Goal: Transaction & Acquisition: Download file/media

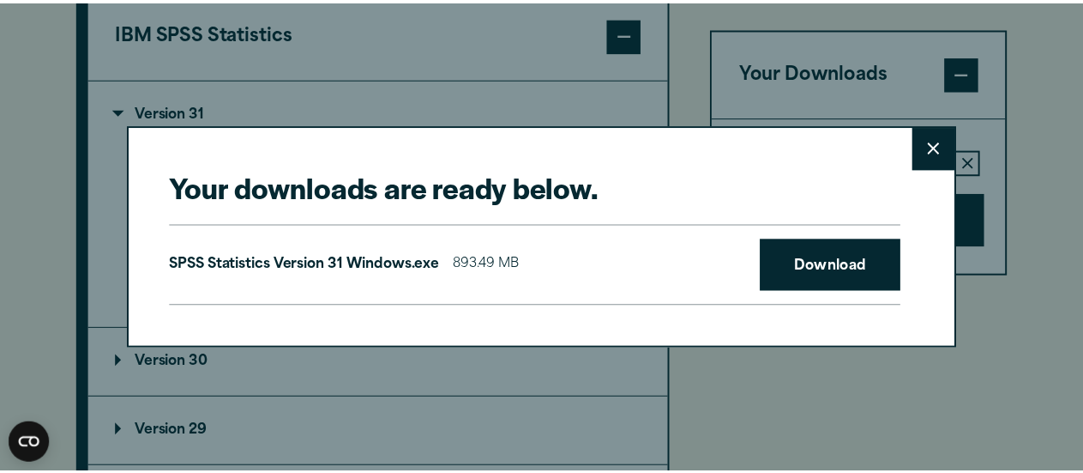
scroll to position [1490, 0]
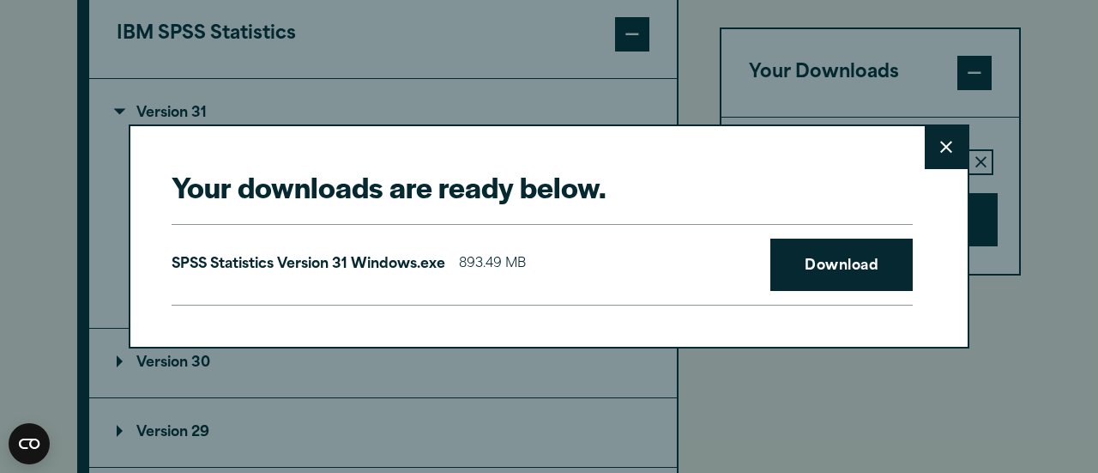
click at [954, 142] on button "Close" at bounding box center [946, 147] width 43 height 43
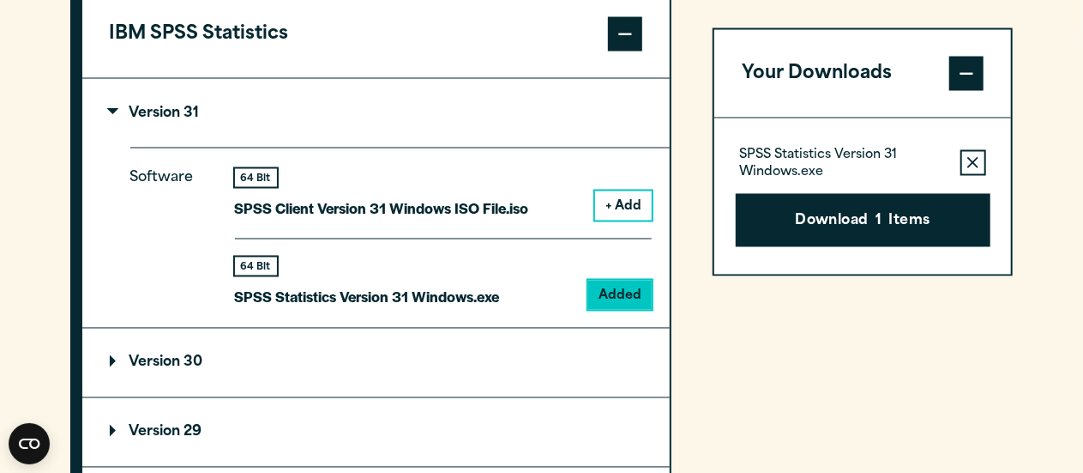
click at [451, 107] on summary "Version 31" at bounding box center [376, 113] width 588 height 69
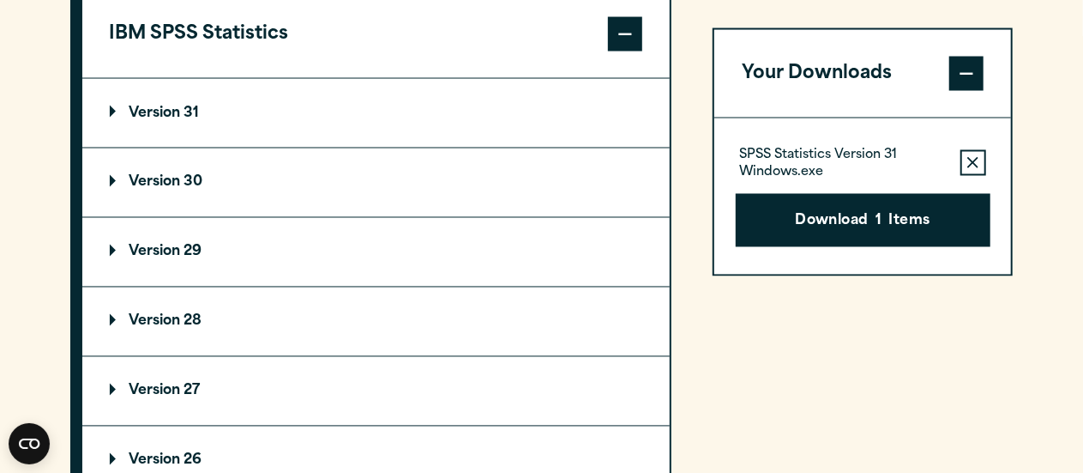
click at [254, 180] on summary "Version 30" at bounding box center [376, 182] width 588 height 69
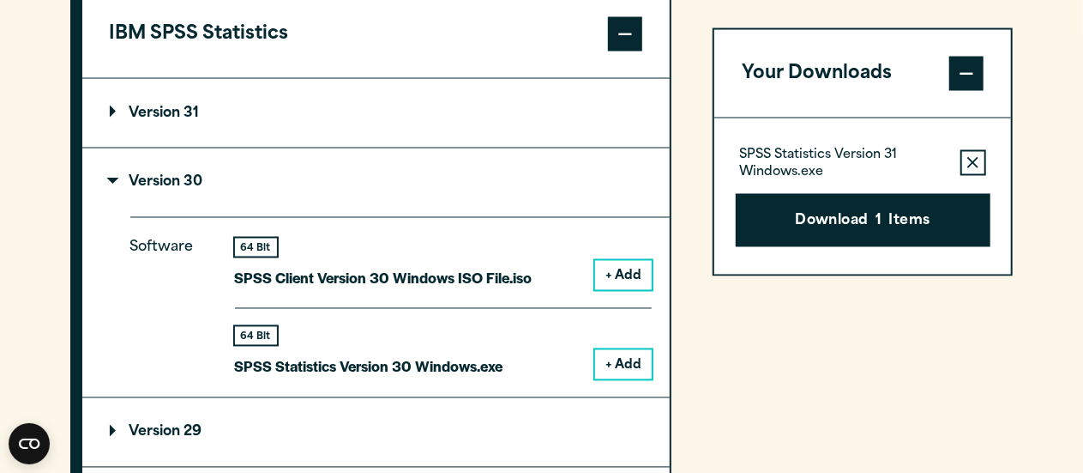
click at [649, 363] on button "+ Add" at bounding box center [623, 364] width 57 height 29
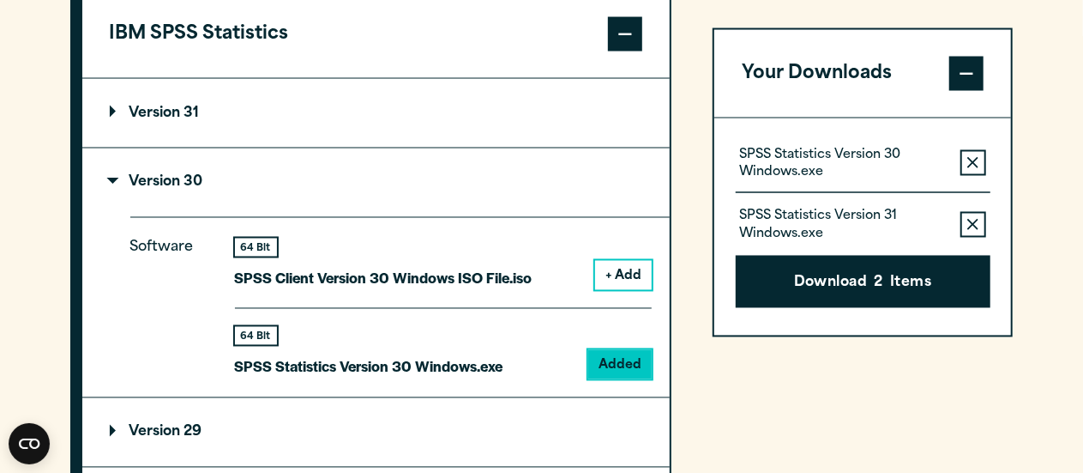
click at [974, 218] on icon "button" at bounding box center [973, 224] width 11 height 12
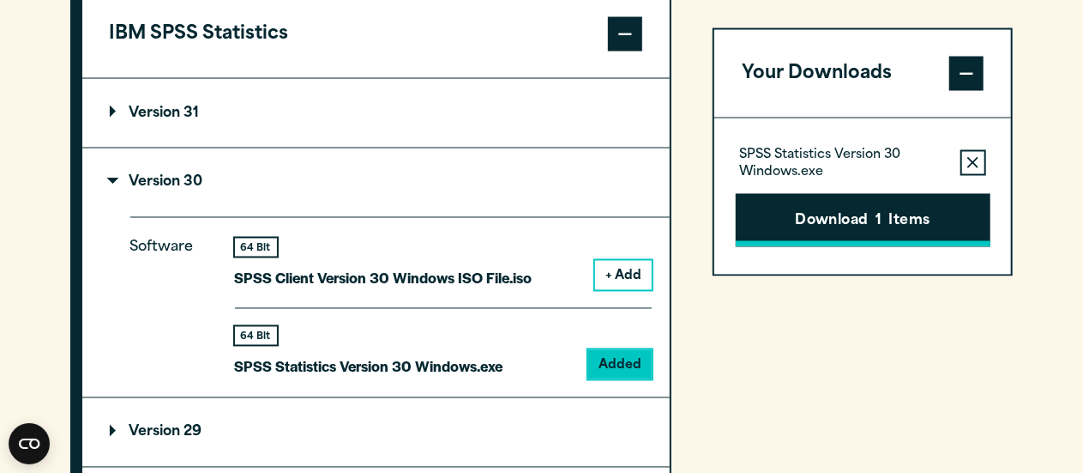
click at [904, 229] on button "Download 1 Items" at bounding box center [863, 219] width 255 height 53
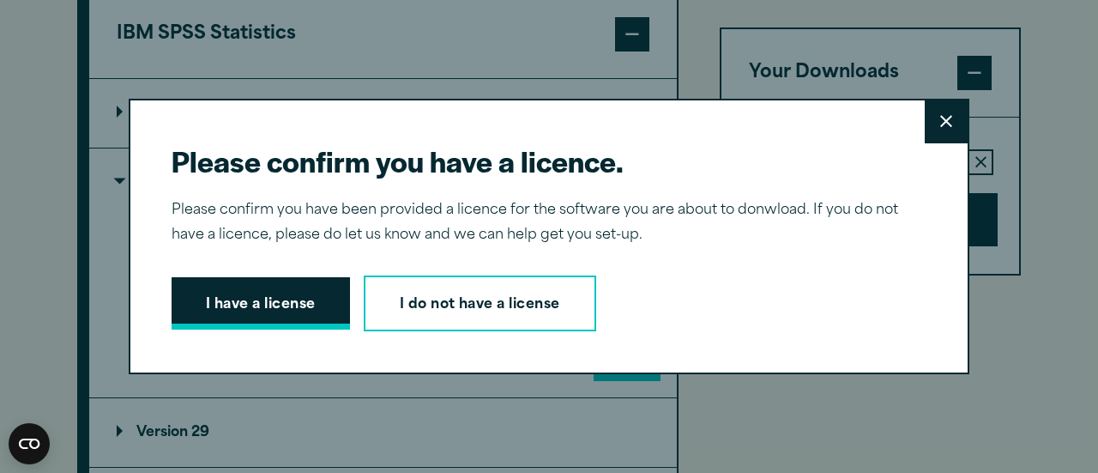
click at [300, 298] on button "I have a license" at bounding box center [261, 303] width 178 height 53
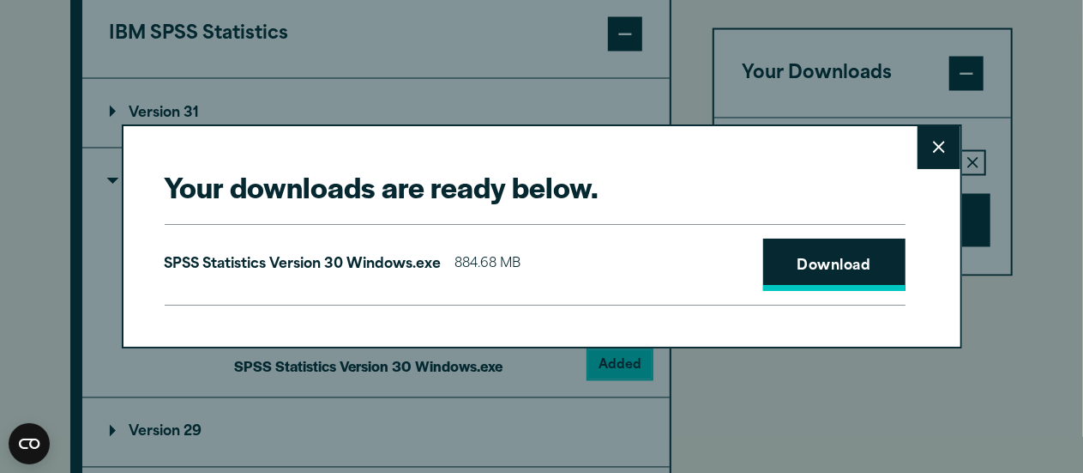
click at [841, 264] on link "Download" at bounding box center [834, 264] width 142 height 53
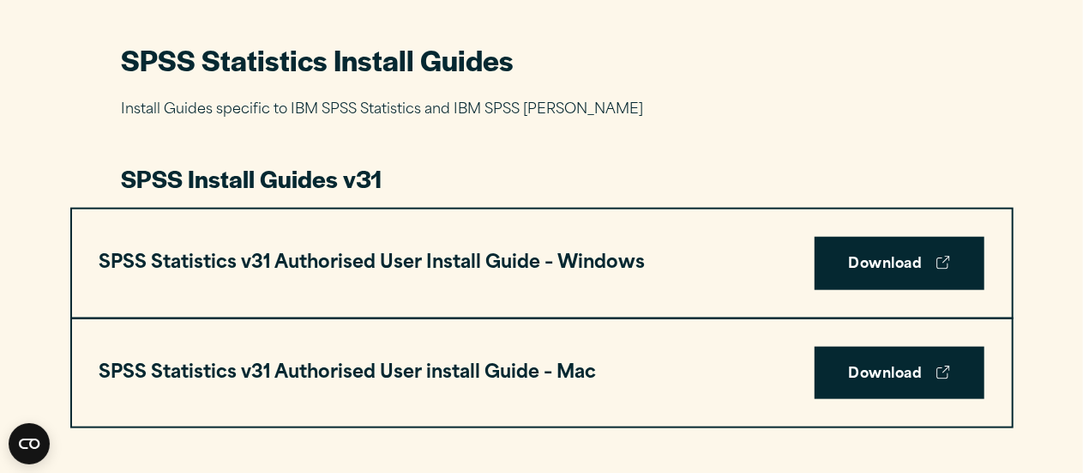
scroll to position [798, 0]
